Goal: Information Seeking & Learning: Find specific fact

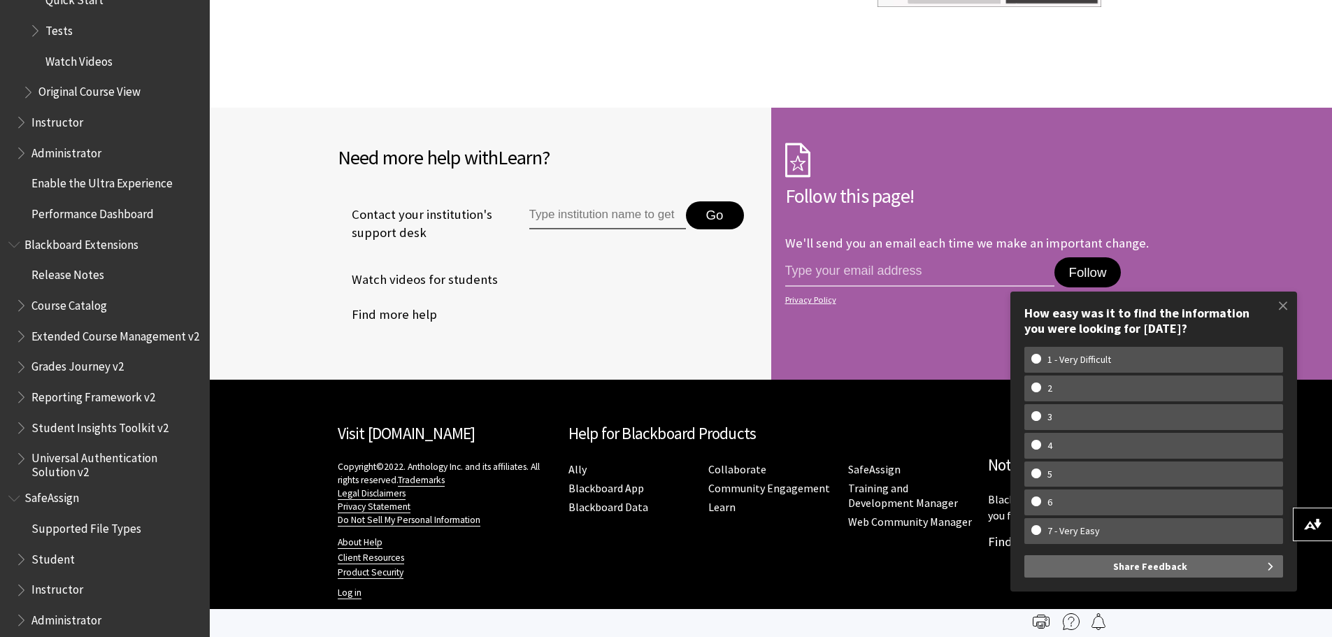
scroll to position [2089, 0]
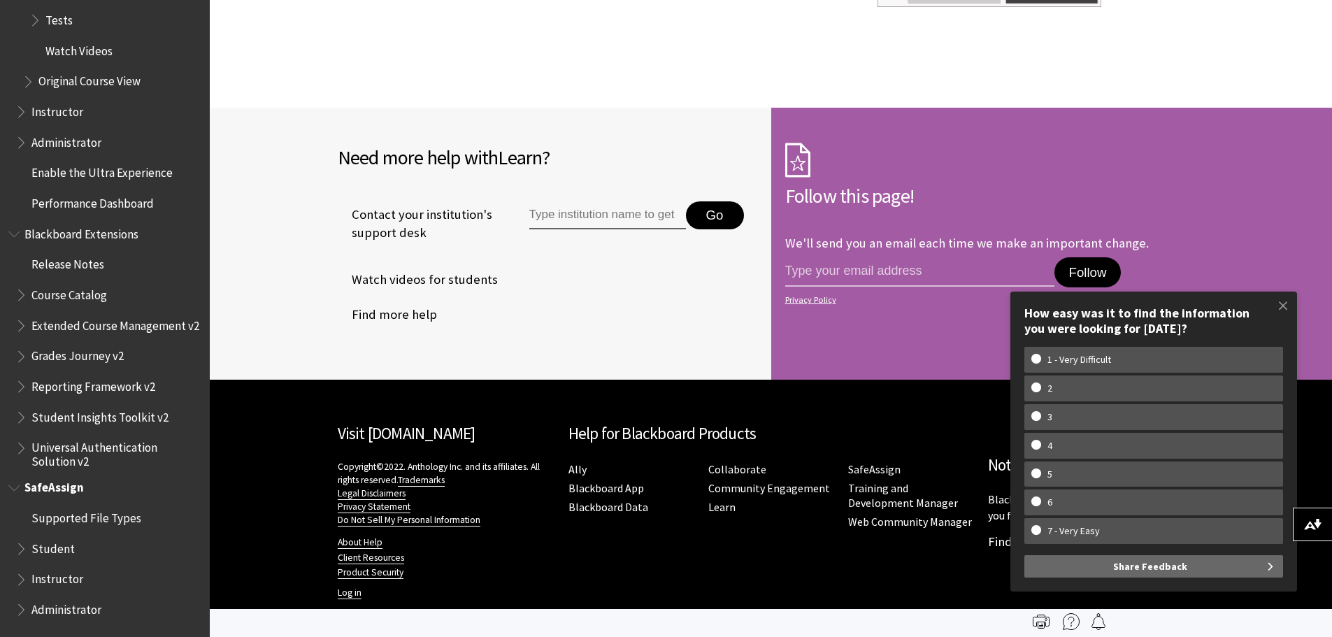
click at [93, 521] on span "Supported File Types" at bounding box center [86, 515] width 110 height 19
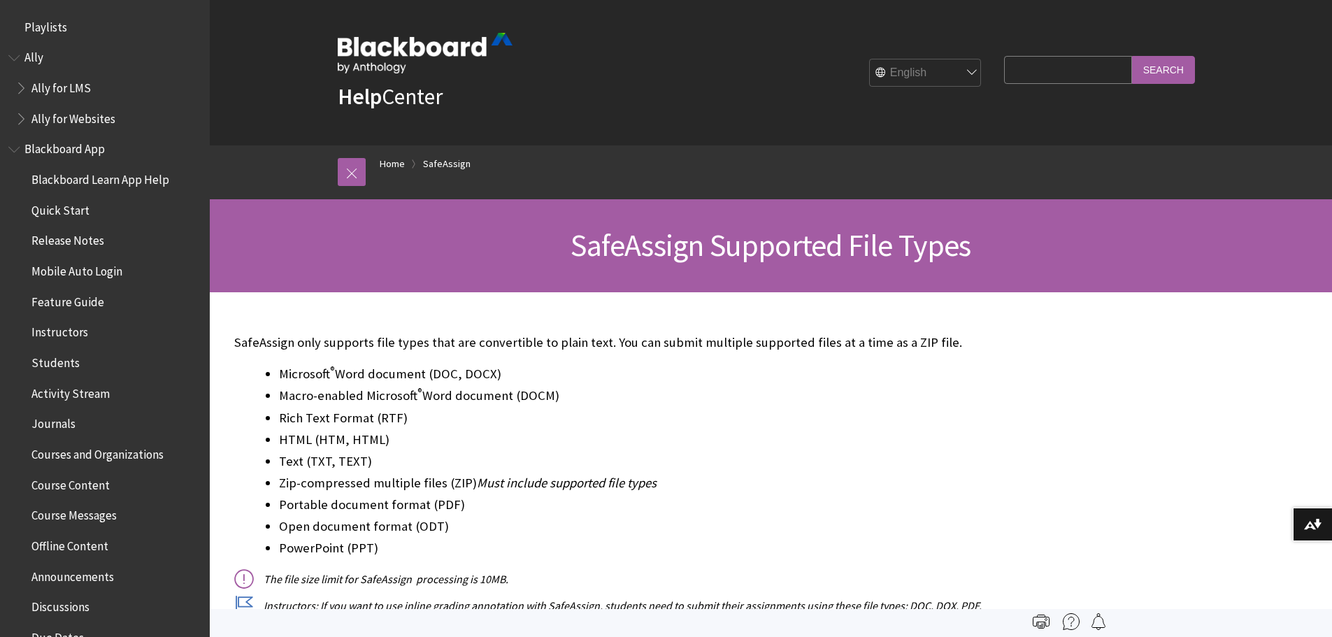
click at [1046, 69] on input "Search Query" at bounding box center [1067, 69] width 127 height 27
type input "excel"
click at [1132, 56] on input "Search" at bounding box center [1163, 69] width 63 height 27
click at [1169, 63] on input "Search" at bounding box center [1163, 69] width 63 height 27
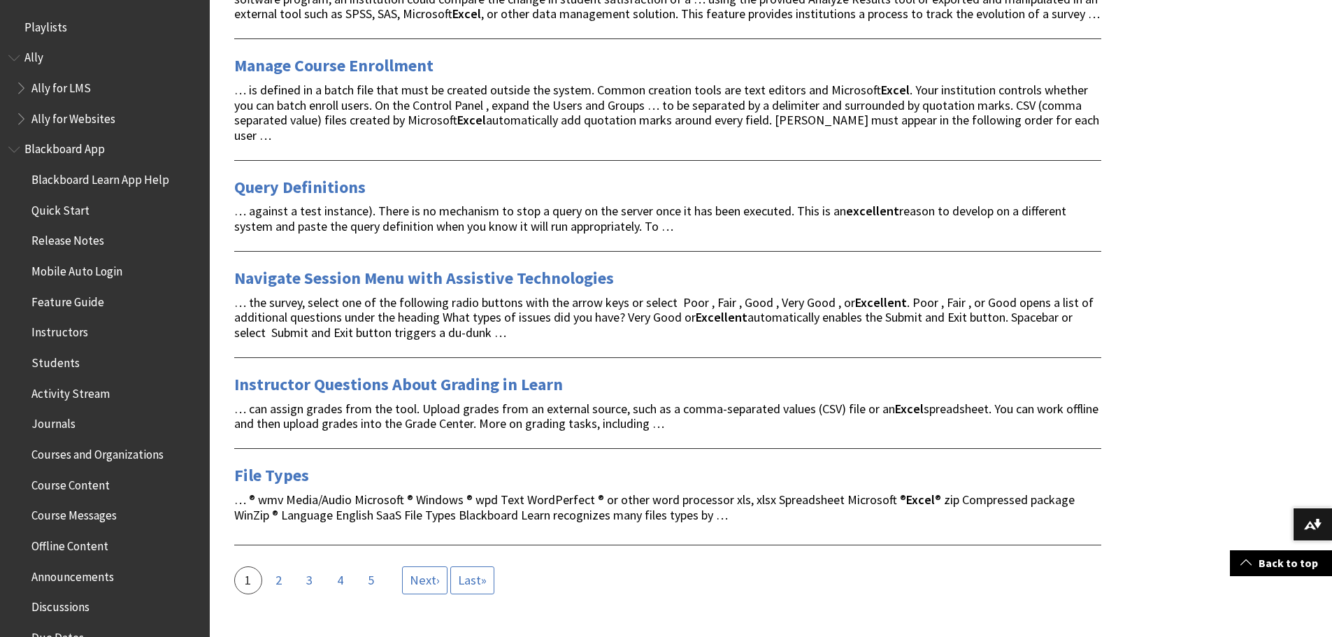
scroll to position [1888, 0]
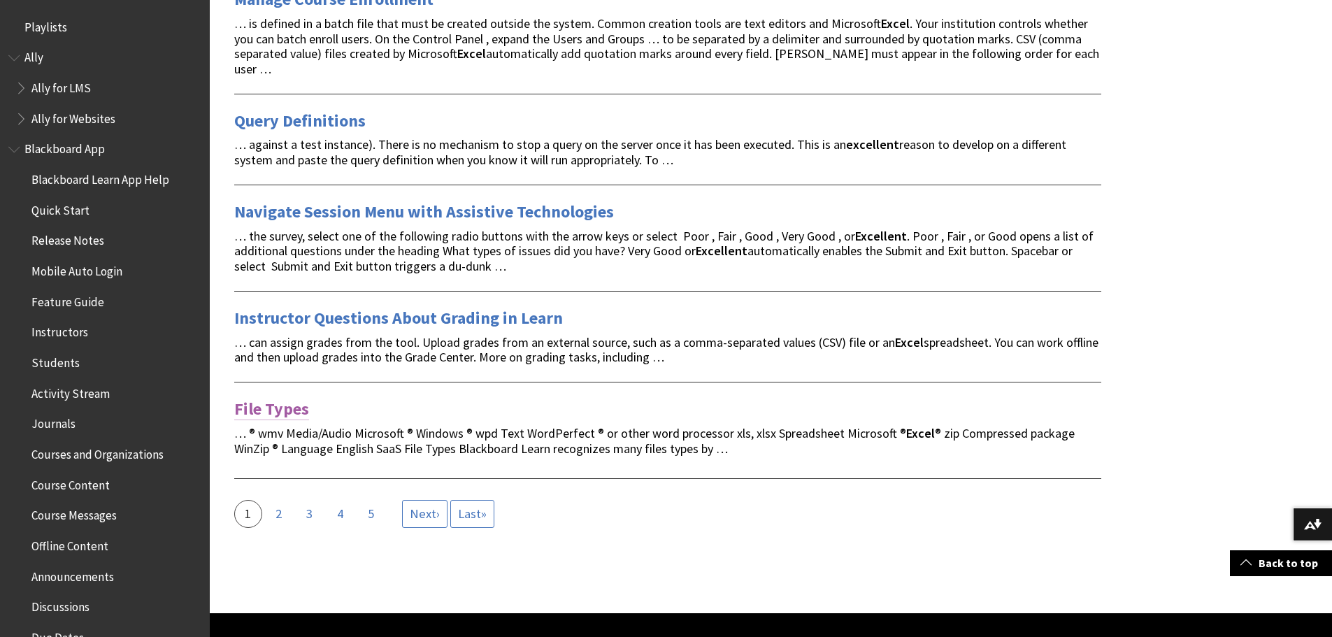
click at [294, 398] on link "File Types" at bounding box center [271, 409] width 75 height 22
